Goal: Transaction & Acquisition: Purchase product/service

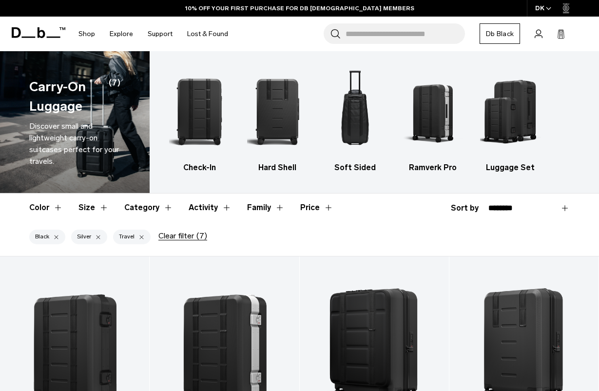
click at [99, 238] on div "button" at bounding box center [98, 237] width 6 height 7
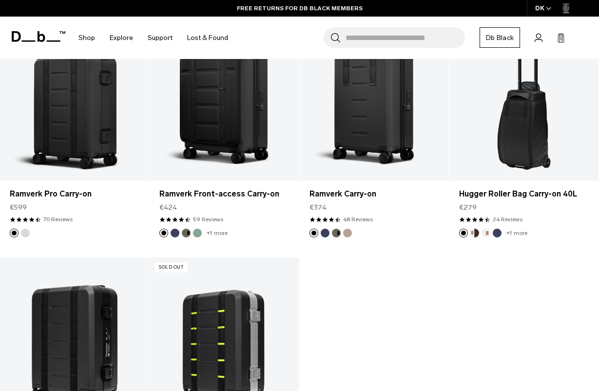
scroll to position [199, 0]
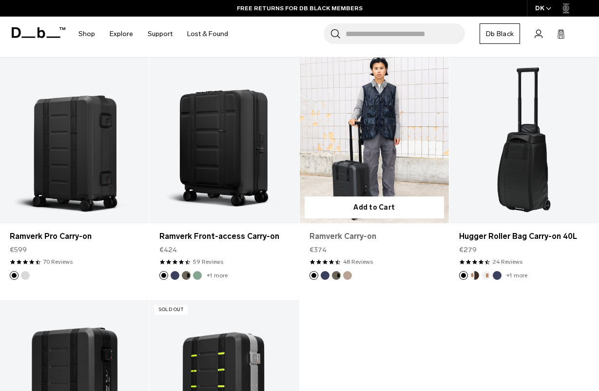
click at [334, 238] on link "Ramverk Carry-on" at bounding box center [375, 237] width 130 height 12
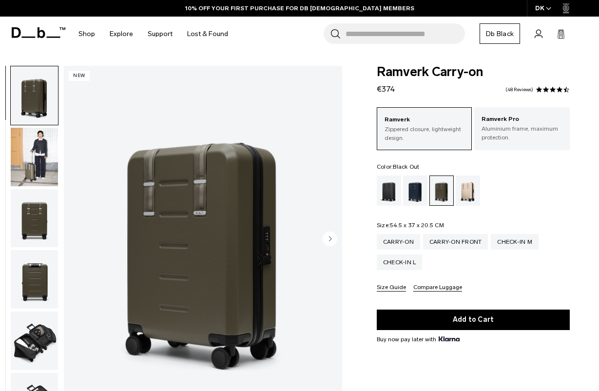
click at [385, 196] on div "Black Out" at bounding box center [389, 191] width 25 height 30
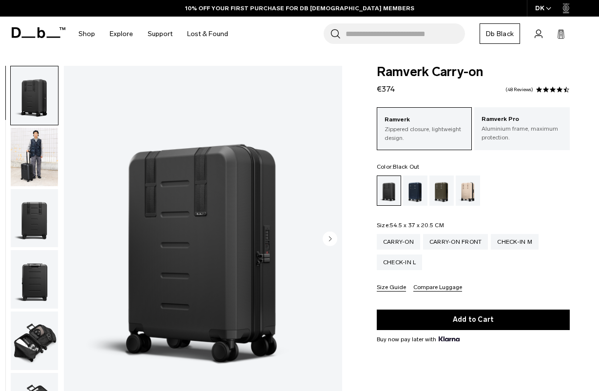
click at [331, 237] on circle "Next slide" at bounding box center [330, 238] width 15 height 15
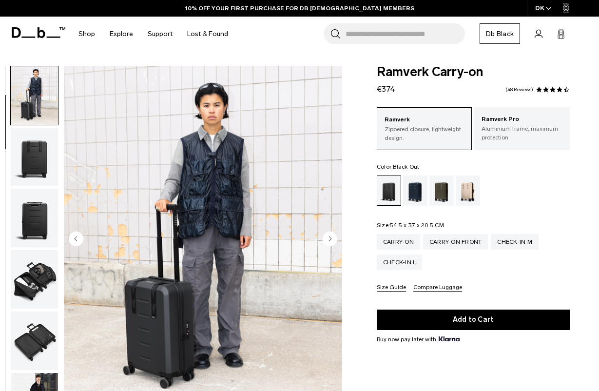
click at [331, 237] on circle "Next slide" at bounding box center [330, 238] width 15 height 15
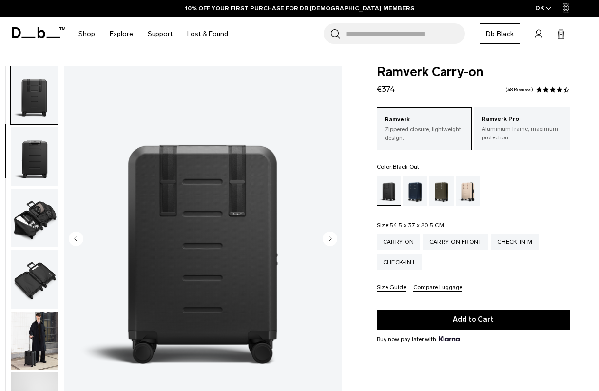
click at [331, 237] on circle "Next slide" at bounding box center [330, 238] width 15 height 15
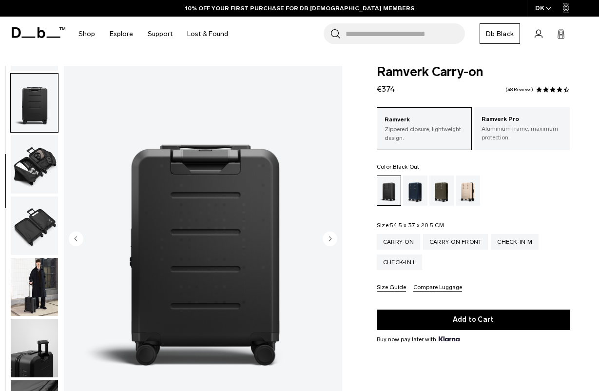
scroll to position [184, 0]
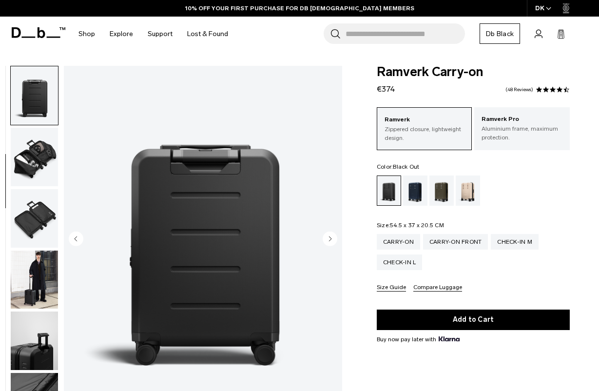
click at [331, 237] on circle "Next slide" at bounding box center [330, 238] width 15 height 15
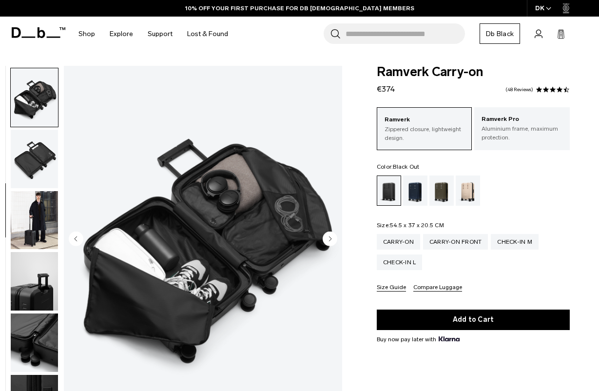
scroll to position [245, 0]
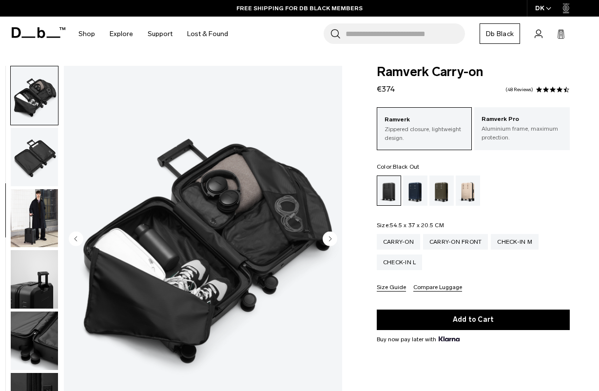
click at [331, 237] on circle "Next slide" at bounding box center [330, 238] width 15 height 15
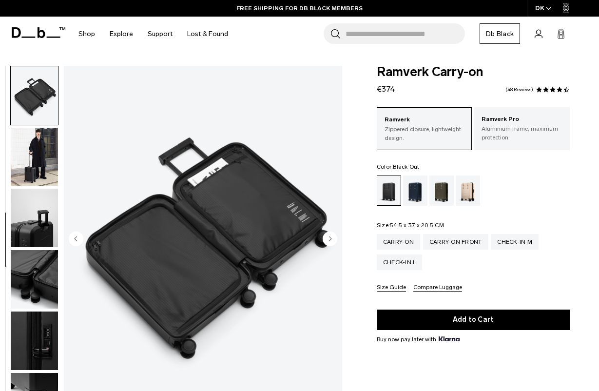
click at [331, 237] on circle "Next slide" at bounding box center [330, 238] width 15 height 15
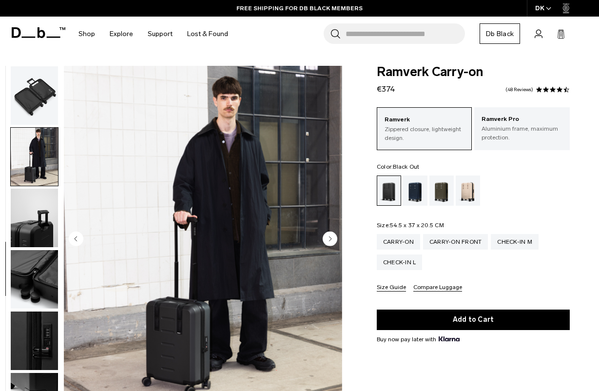
scroll to position [325, 0]
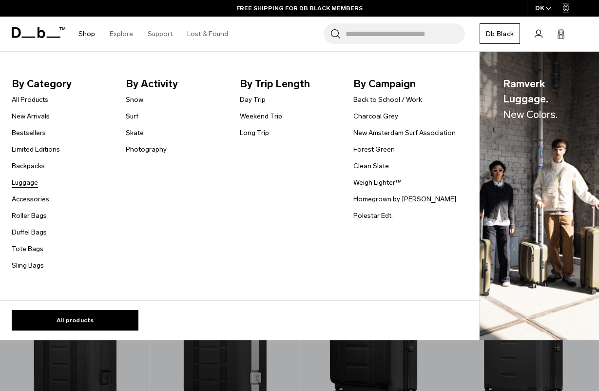
click at [30, 180] on link "Luggage" at bounding box center [25, 182] width 26 height 10
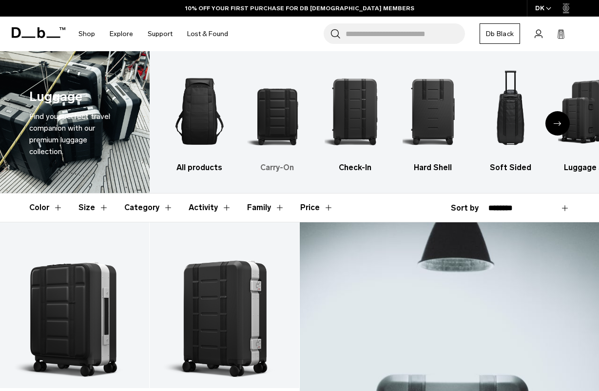
click at [271, 144] on img "2 / 6" at bounding box center [277, 111] width 60 height 91
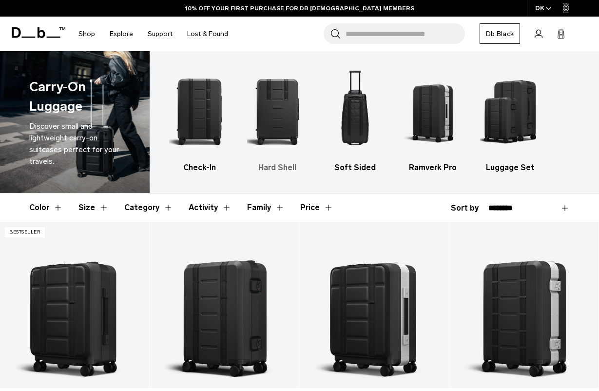
click at [283, 126] on img "2 / 5" at bounding box center [277, 111] width 60 height 91
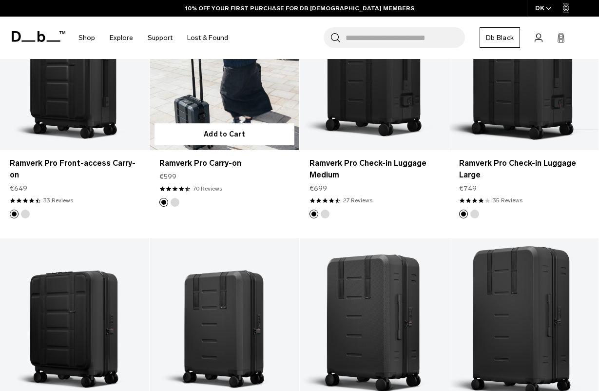
scroll to position [347, 0]
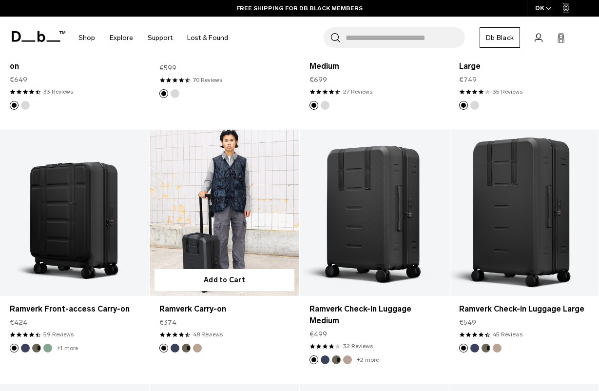
click at [222, 215] on link "Ramverk Carry-on" at bounding box center [224, 213] width 149 height 166
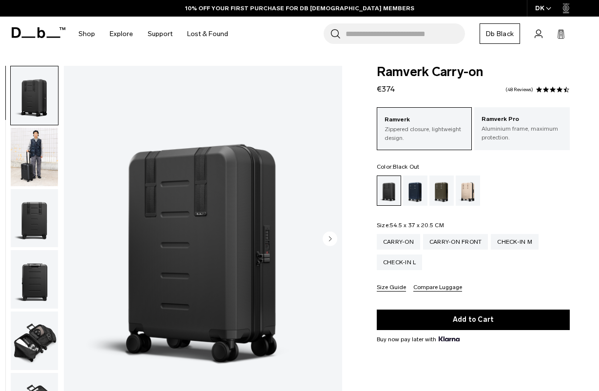
click at [331, 237] on circle "Next slide" at bounding box center [330, 238] width 15 height 15
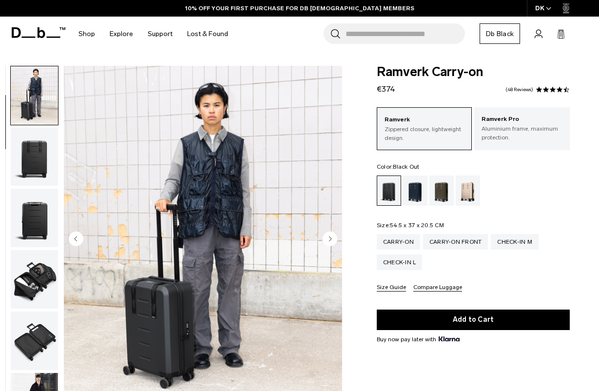
click at [331, 237] on circle "Next slide" at bounding box center [330, 238] width 15 height 15
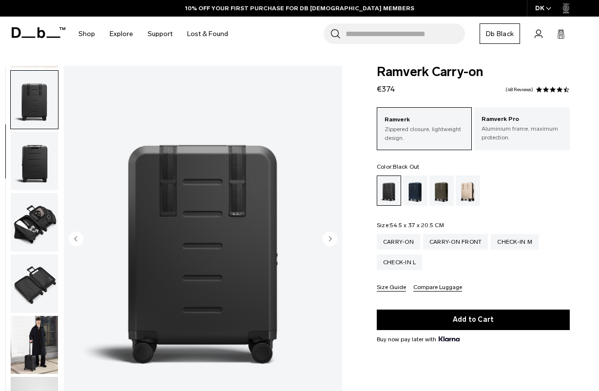
scroll to position [123, 0]
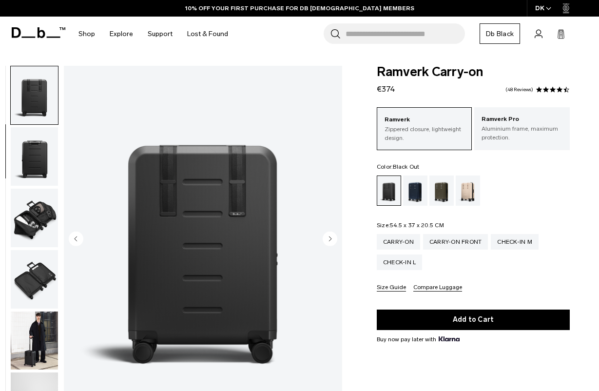
click at [331, 237] on circle "Next slide" at bounding box center [330, 238] width 15 height 15
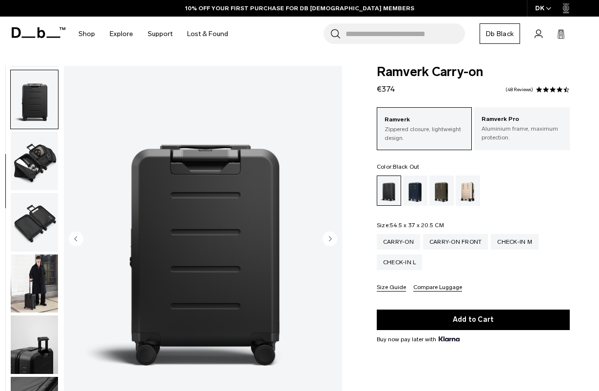
scroll to position [184, 0]
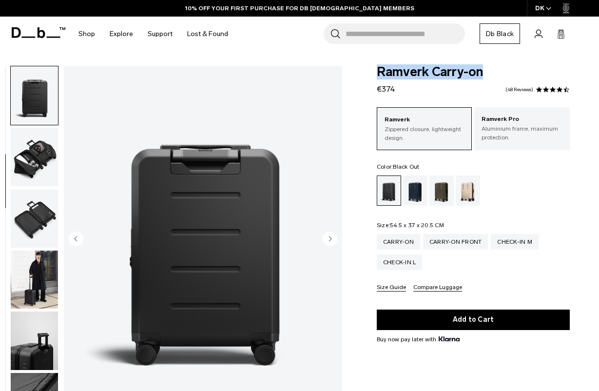
drag, startPoint x: 485, startPoint y: 71, endPoint x: 371, endPoint y: 70, distance: 114.6
click at [371, 70] on div "Ramverk Carry-on €374 4.5 star rating 48 Reviews Ramverk Zippered closure, ligh…" at bounding box center [474, 276] width 252 height 421
copy span "Ramverk Carry-on"
click at [33, 282] on img "button" at bounding box center [34, 280] width 47 height 59
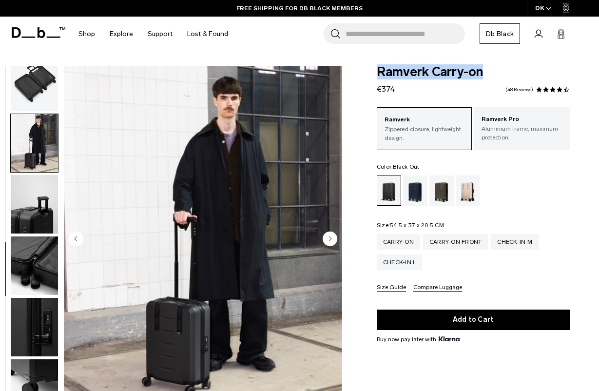
scroll to position [325, 0]
